Goal: Complete application form: Complete application form

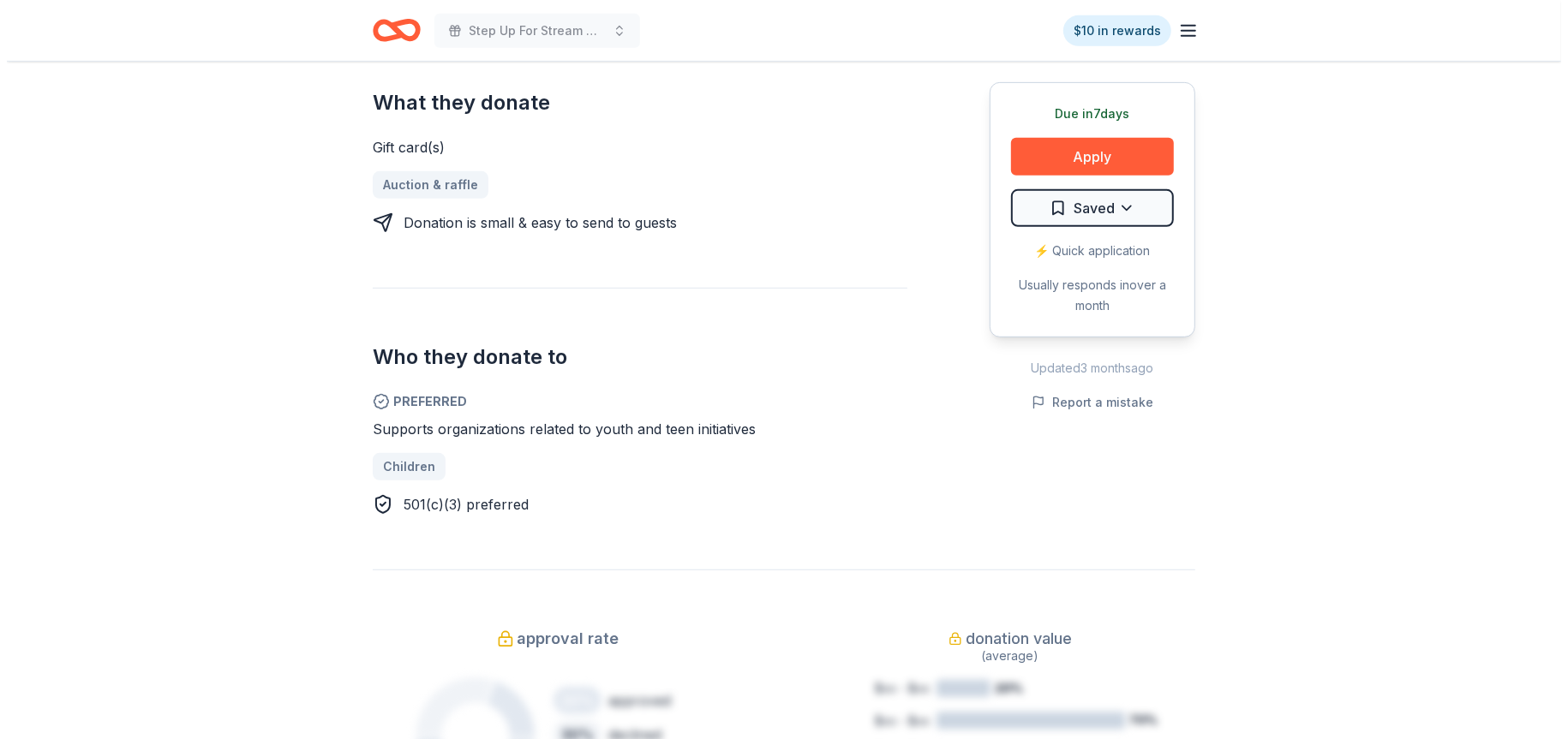
scroll to position [685, 0]
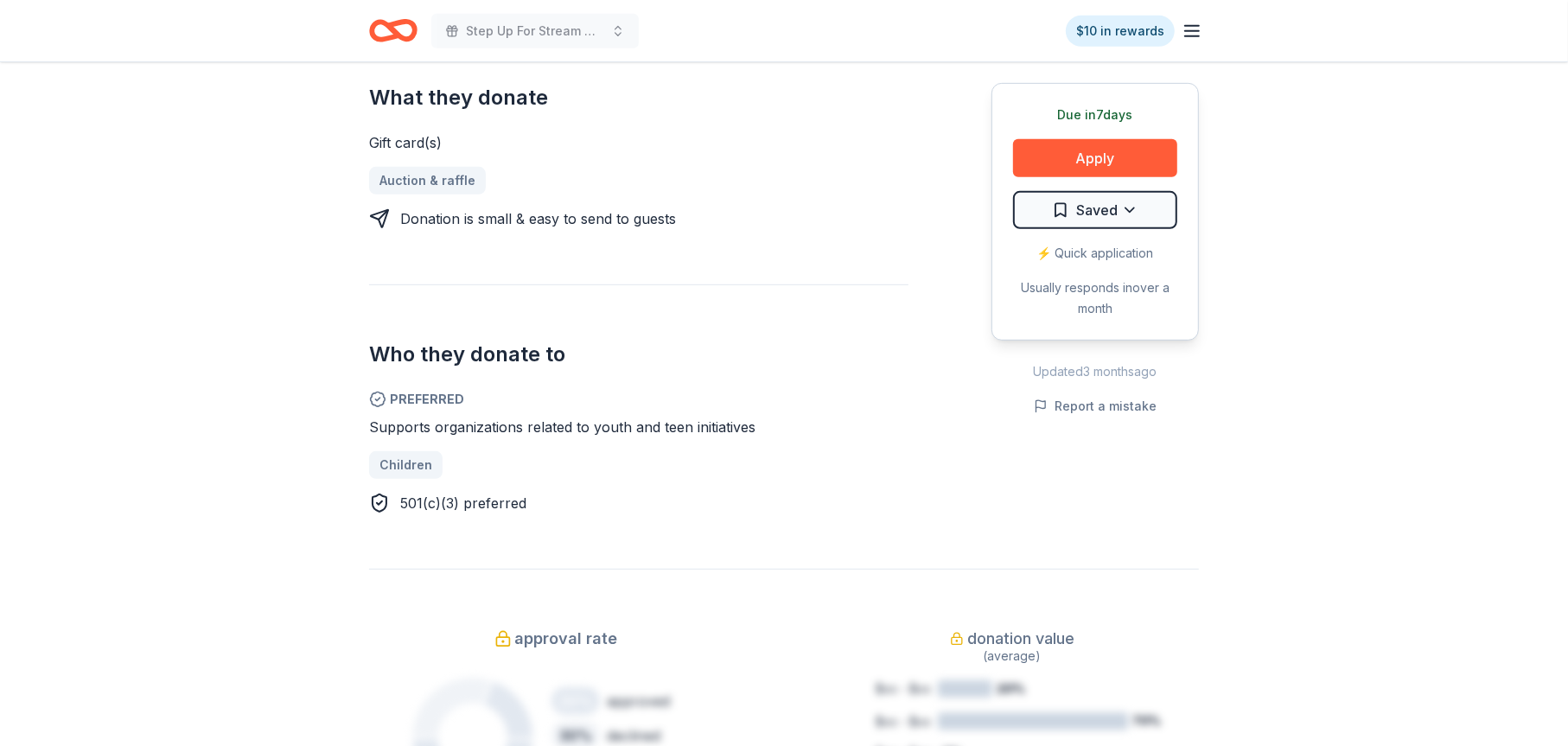
click at [1084, 249] on div "⚡️ Quick application" at bounding box center [1095, 253] width 164 height 20
click at [1089, 153] on button "Apply" at bounding box center [1095, 158] width 164 height 38
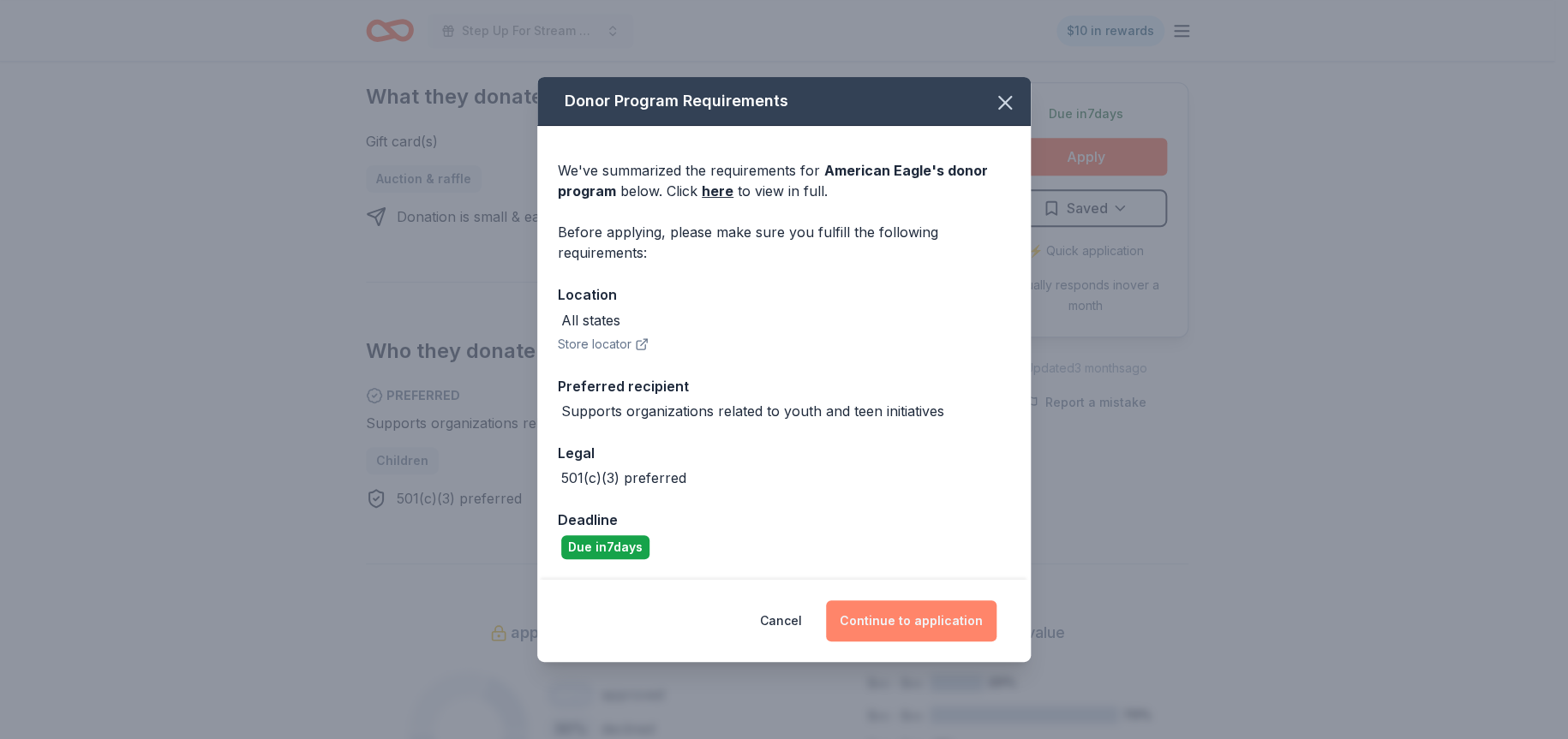
click at [898, 615] on button "Continue to application" at bounding box center [911, 620] width 171 height 41
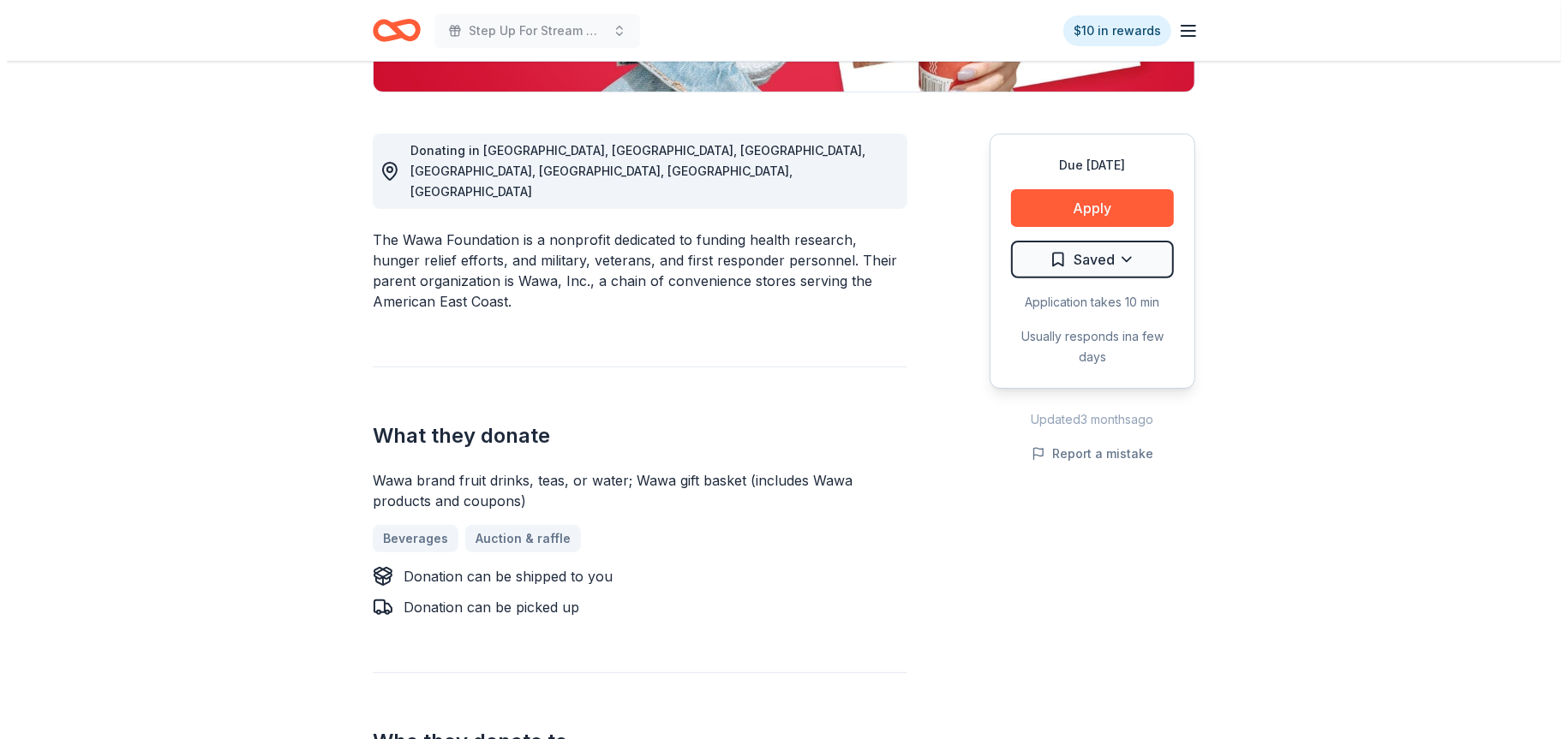
scroll to position [599, 0]
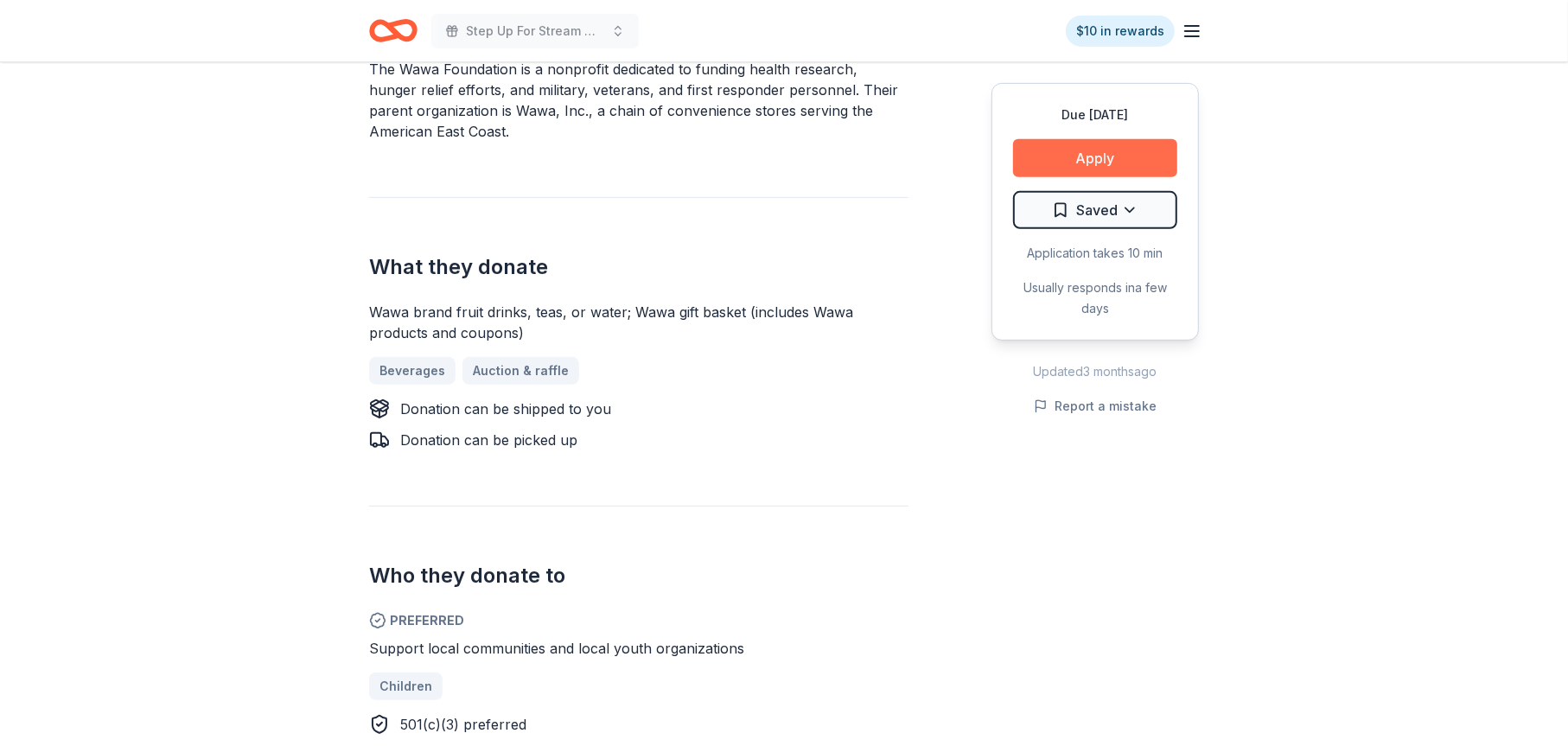
click at [1095, 153] on button "Apply" at bounding box center [1095, 158] width 164 height 38
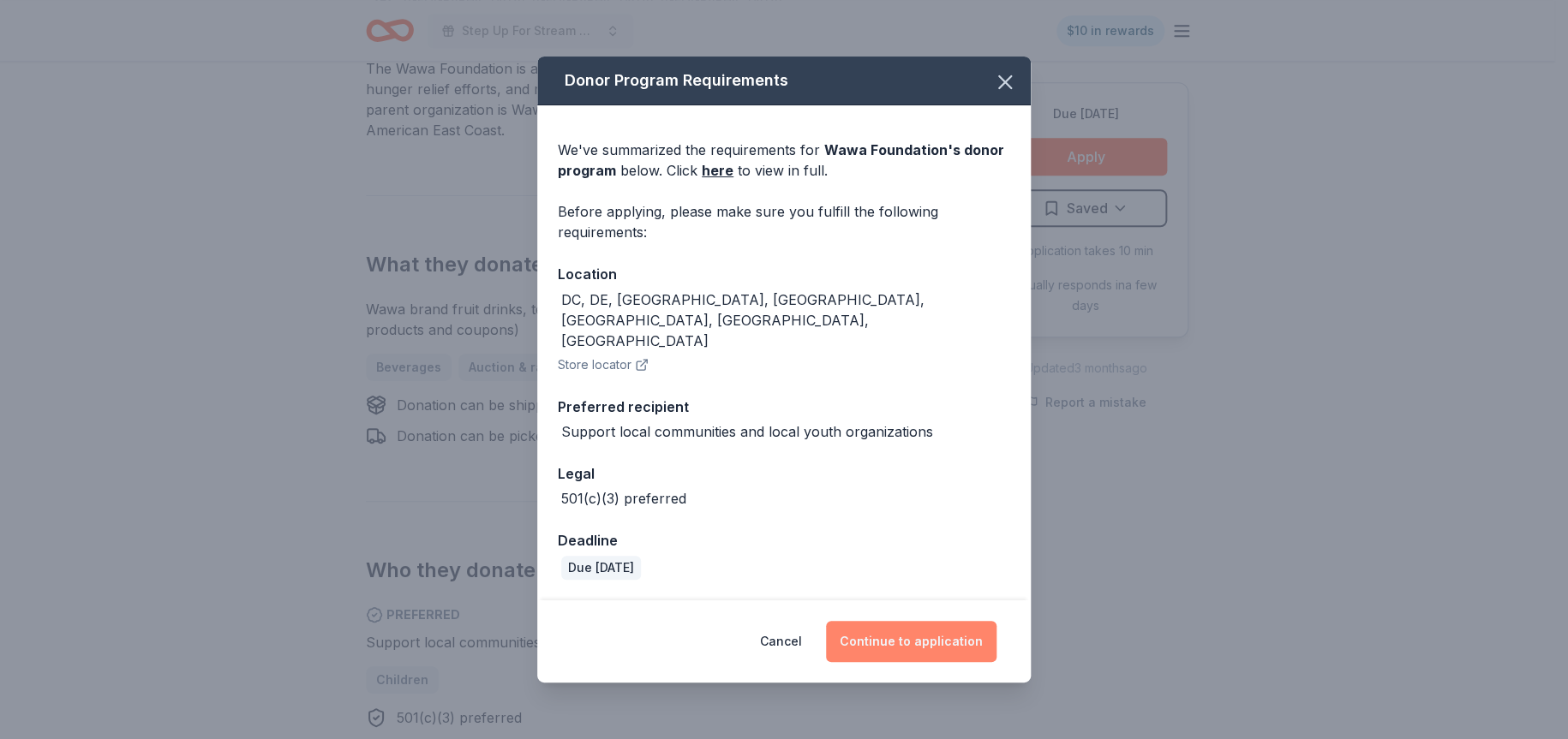
click at [915, 621] on button "Continue to application" at bounding box center [911, 642] width 171 height 41
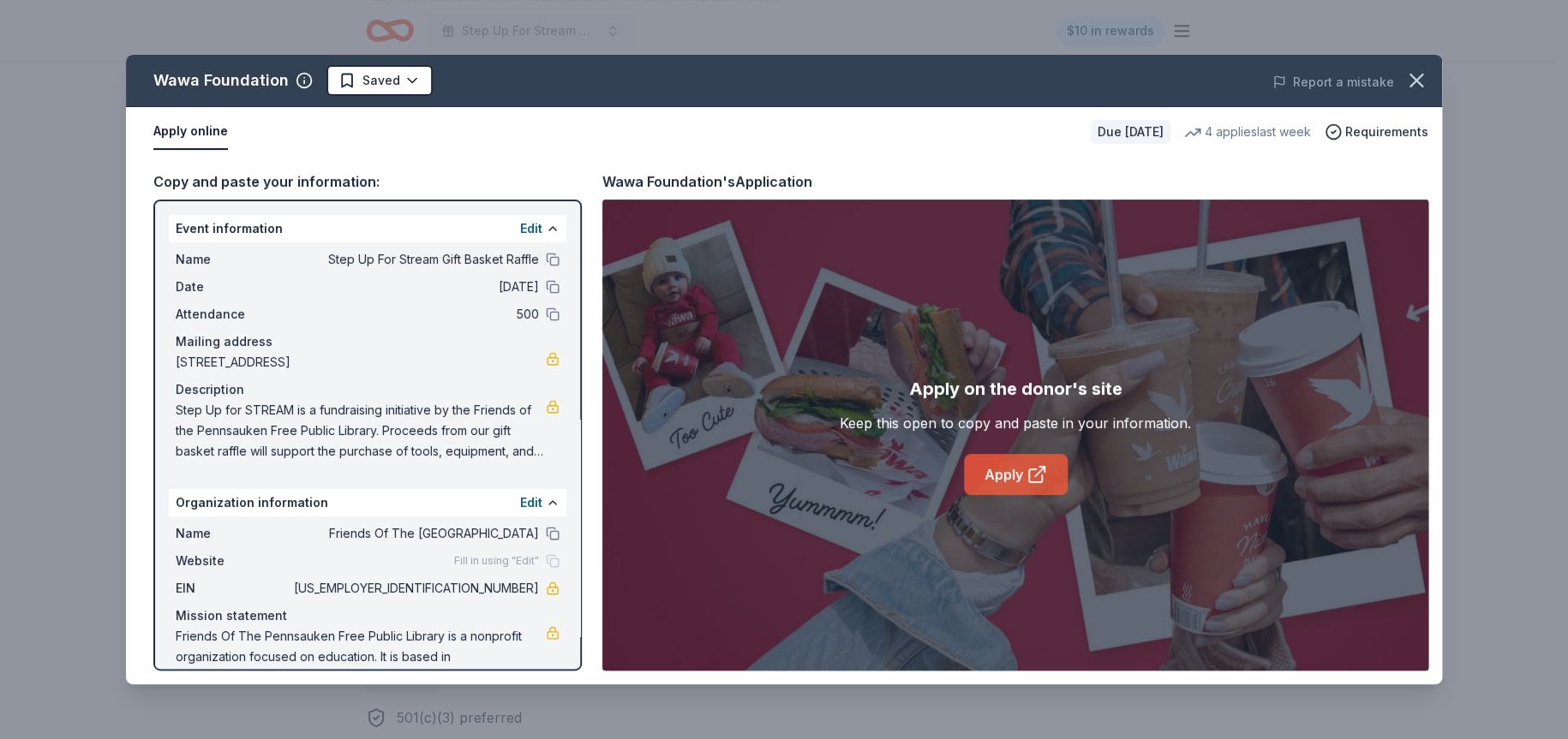
click at [1019, 469] on link "Apply" at bounding box center [1016, 474] width 104 height 41
